Goal: Information Seeking & Learning: Find specific fact

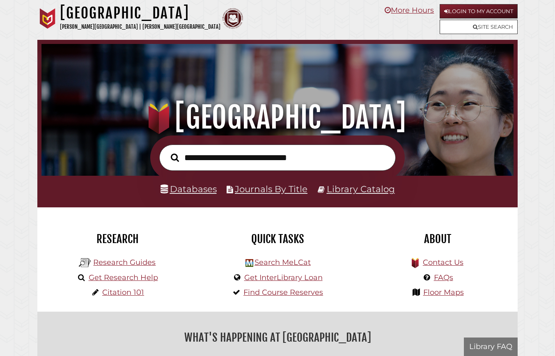
scroll to position [156, 468]
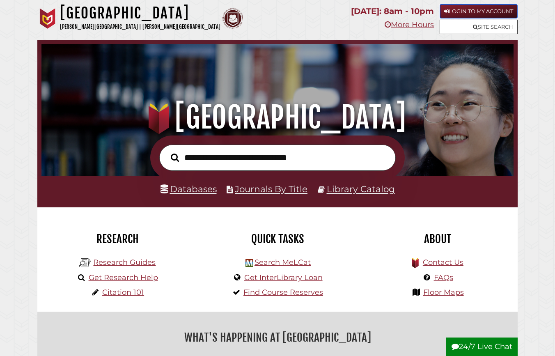
click at [447, 10] on link "Login to My Account" at bounding box center [479, 11] width 78 height 14
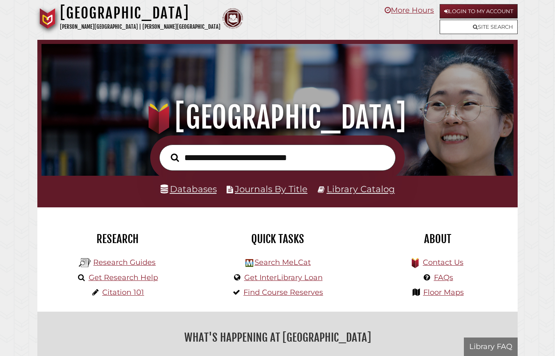
scroll to position [156, 468]
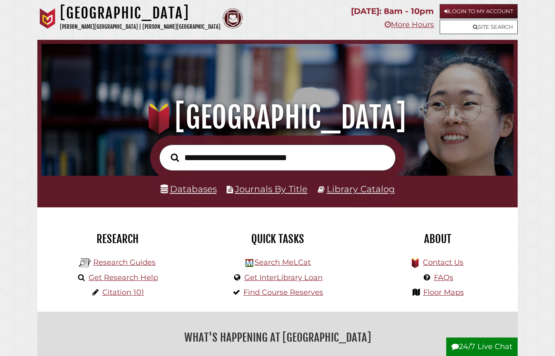
click at [225, 153] on input "text" at bounding box center [277, 157] width 236 height 27
click at [250, 158] on input "text" at bounding box center [277, 157] width 236 height 27
type input "*"
type input "**********"
click at [167, 151] on button "Search" at bounding box center [175, 157] width 16 height 13
